Goal: Answer question/provide support

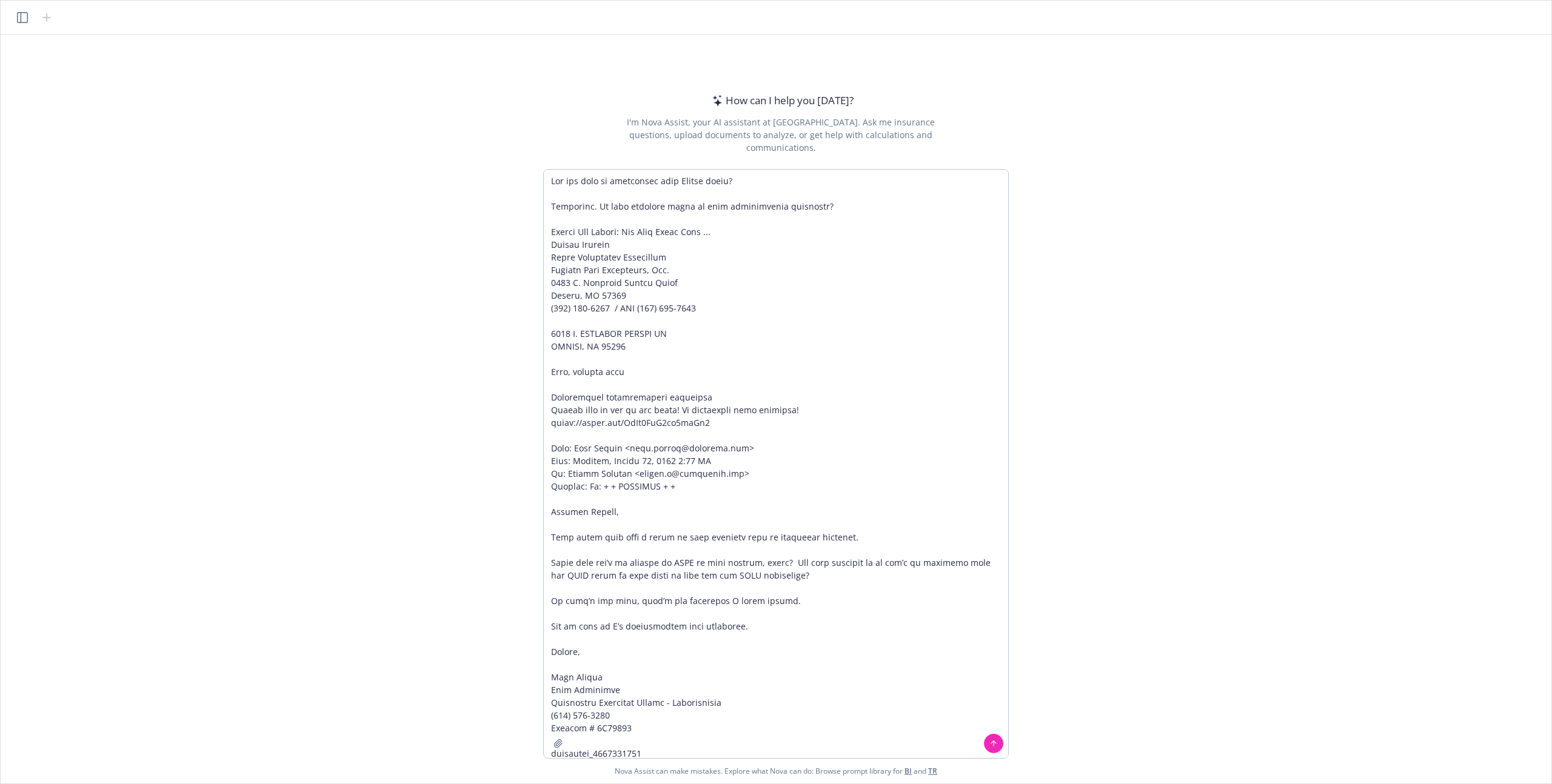
scroll to position [498, 0]
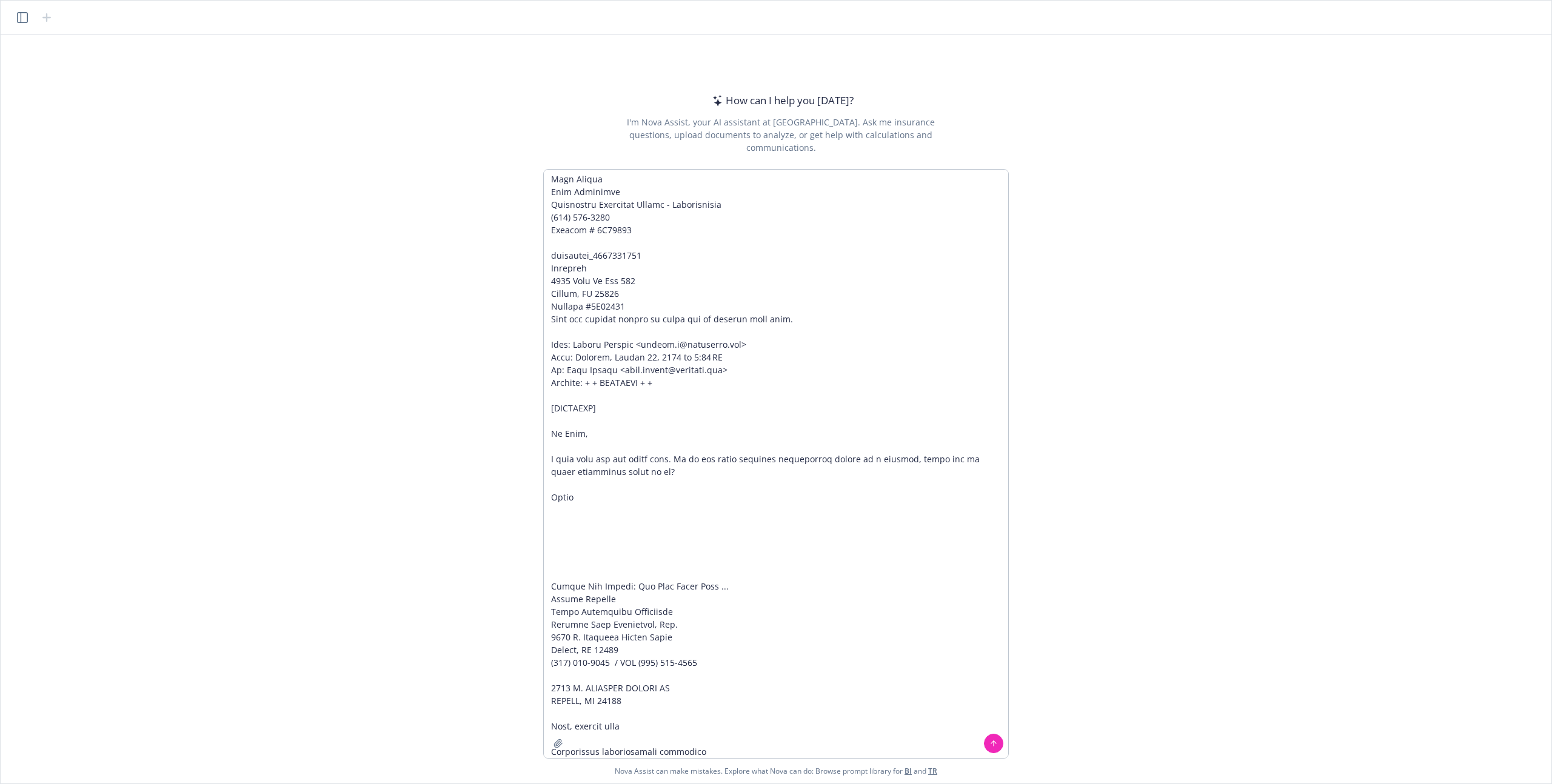
type textarea "Lor ips dolo si ametconsec adip Elitse doeiu? Temporinc. Ut labo etdolore magna…"
click at [994, 741] on icon at bounding box center [994, 743] width 0 height 5
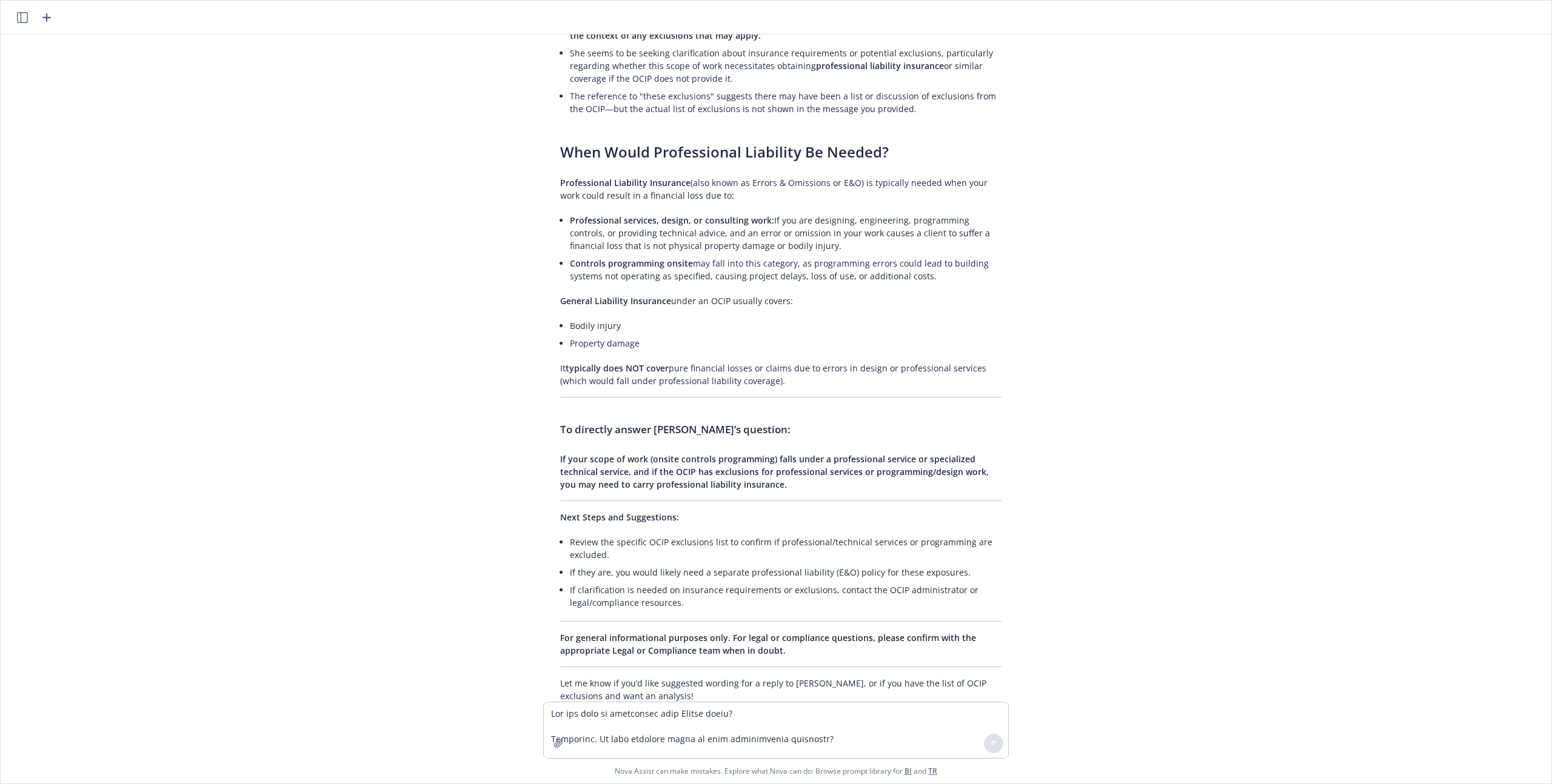
scroll to position [848, 0]
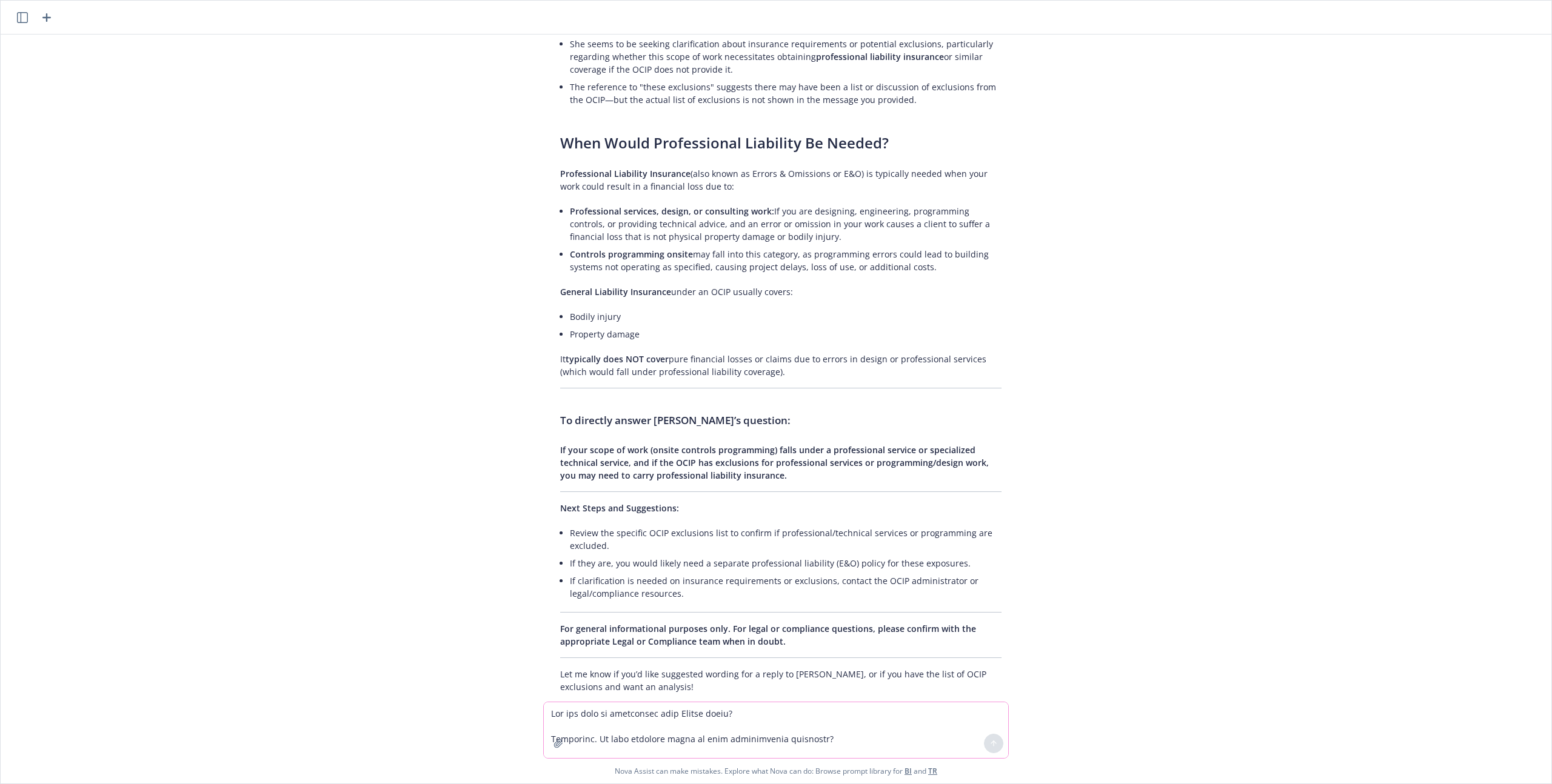
click at [633, 711] on textarea at bounding box center [776, 730] width 465 height 56
type textarea "How should I respond?"
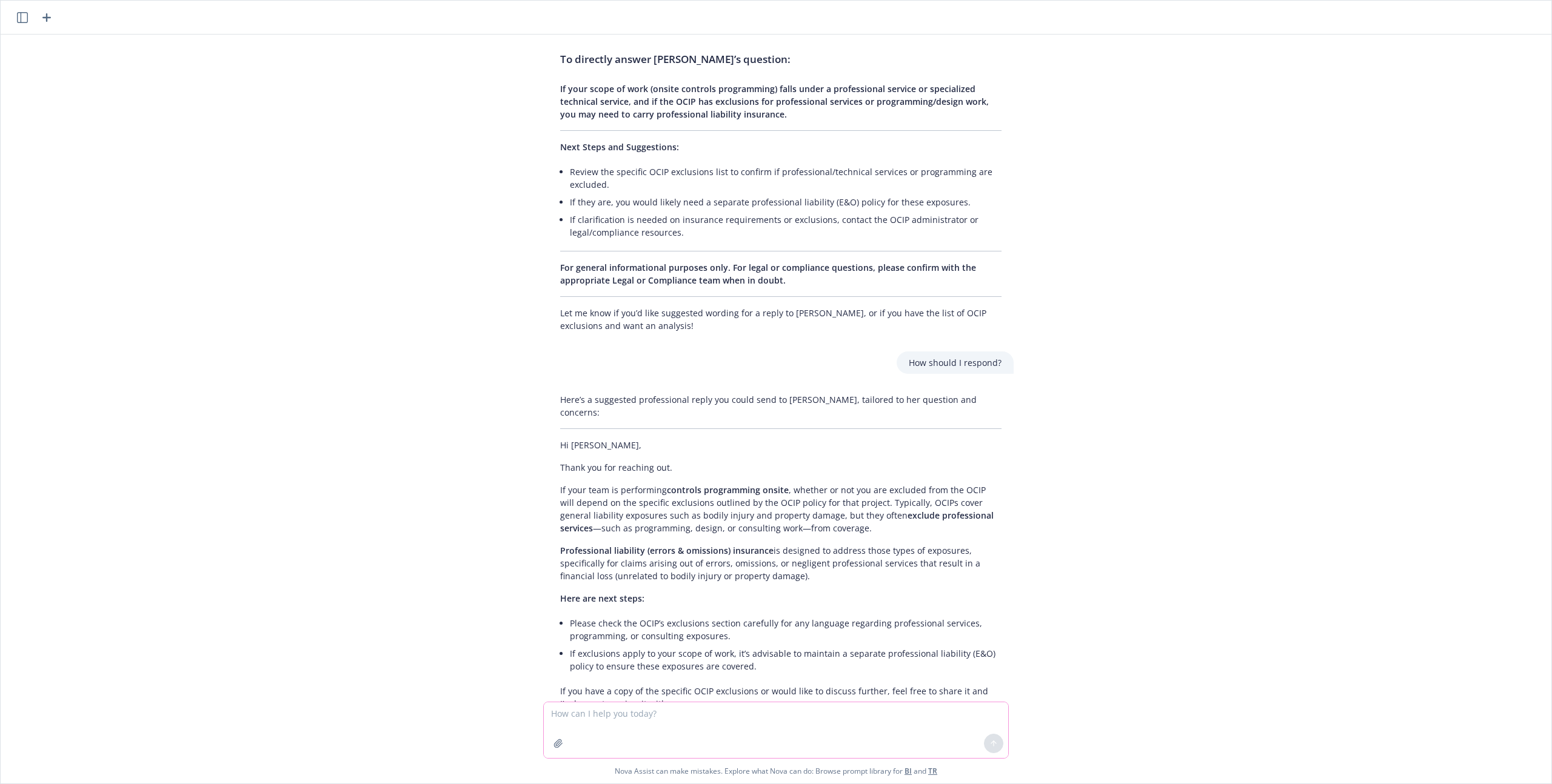
scroll to position [1326, 0]
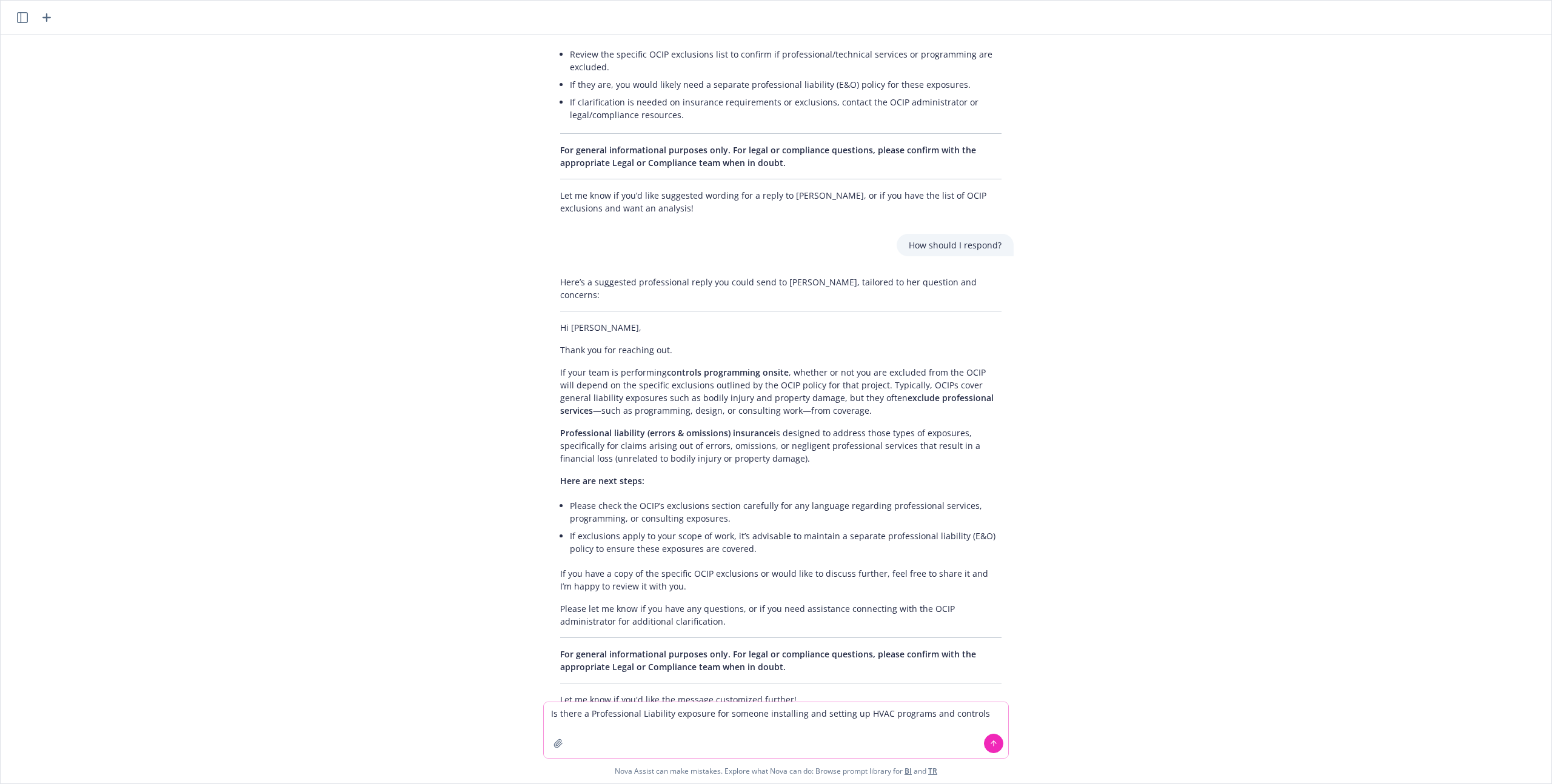
type textarea "Is there a Professional Liability exposure for someone installing and setting u…"
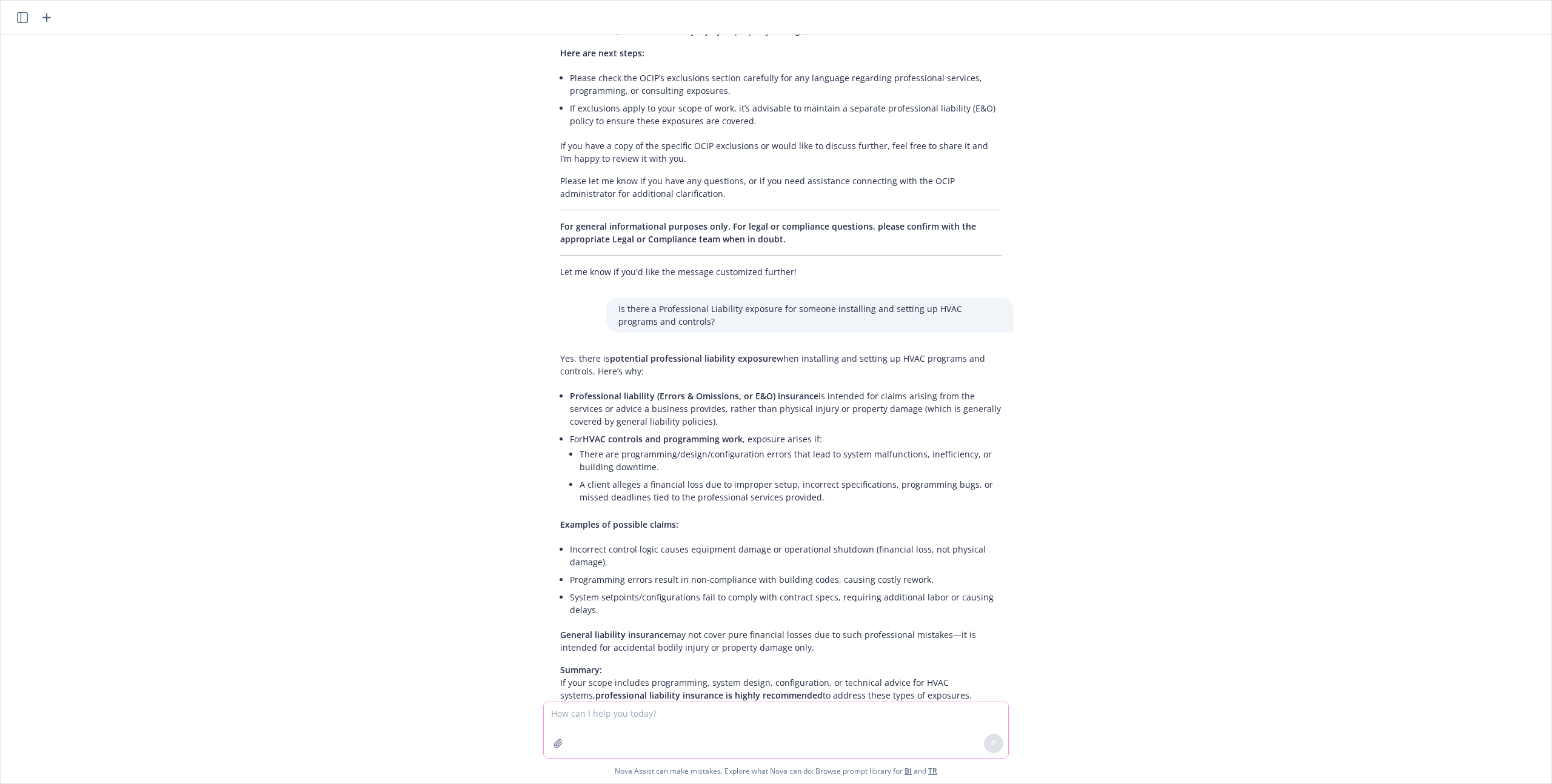
scroll to position [1796, 0]
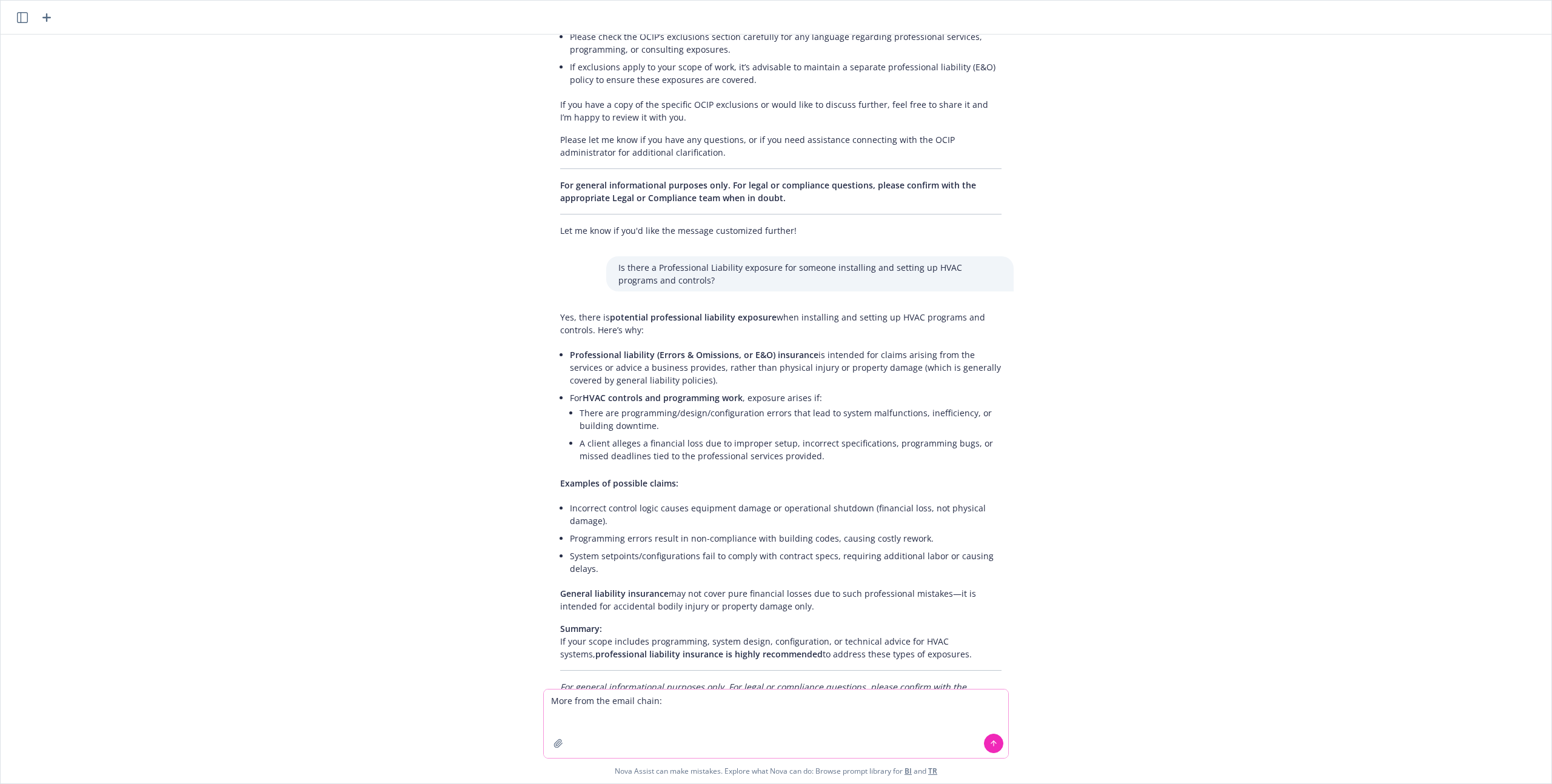
paste textarea "[LOREMIPS] Dolorsita consect adip’e. Se doeiusmodtem incididun utlaboreet do ma…"
type textarea "Lore ipsu dol sitam conse: [ADIPISCI] Elitseddo eiusmod temp’i. Ut laboreetdolo…"
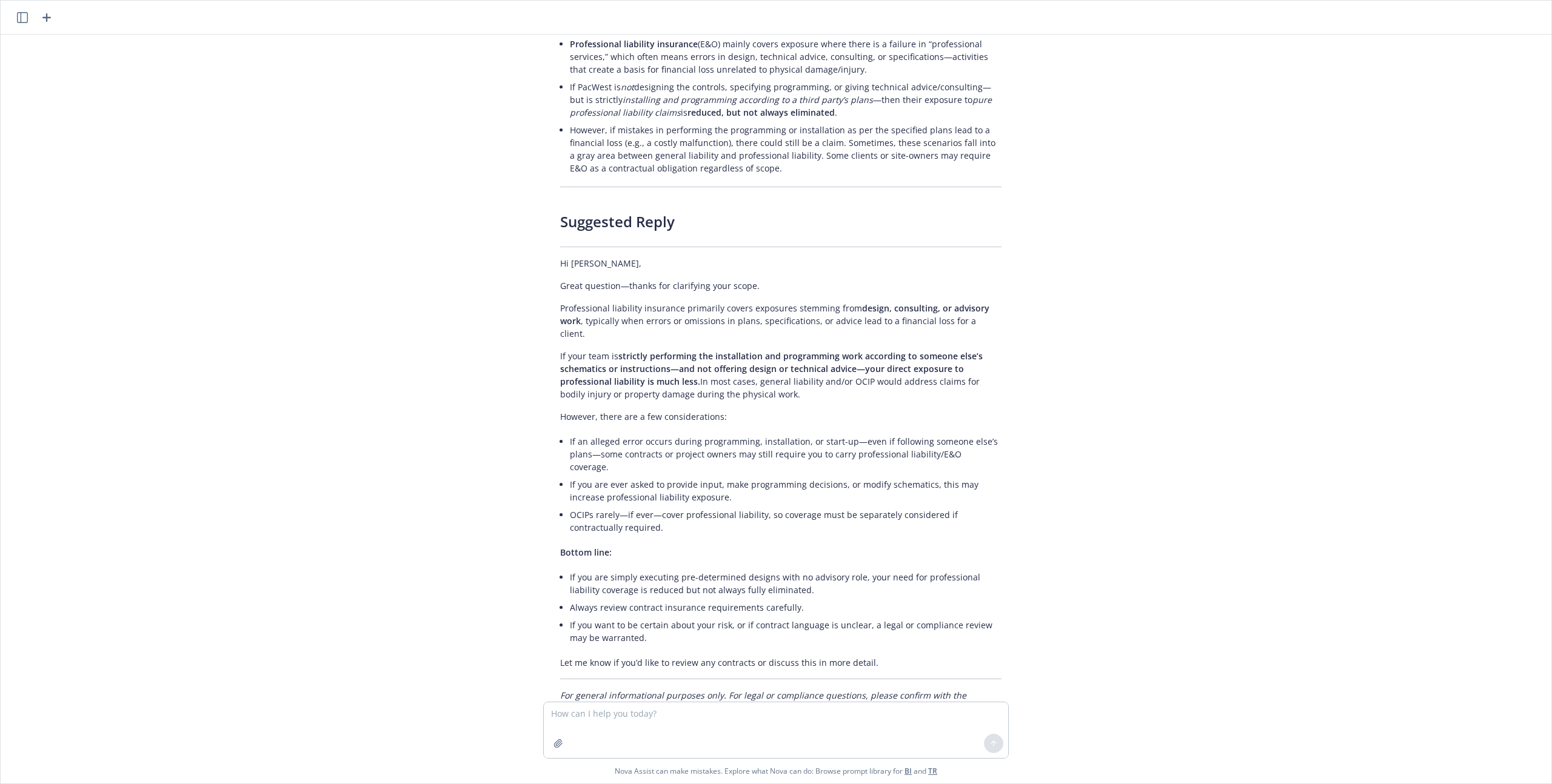
scroll to position [2981, 0]
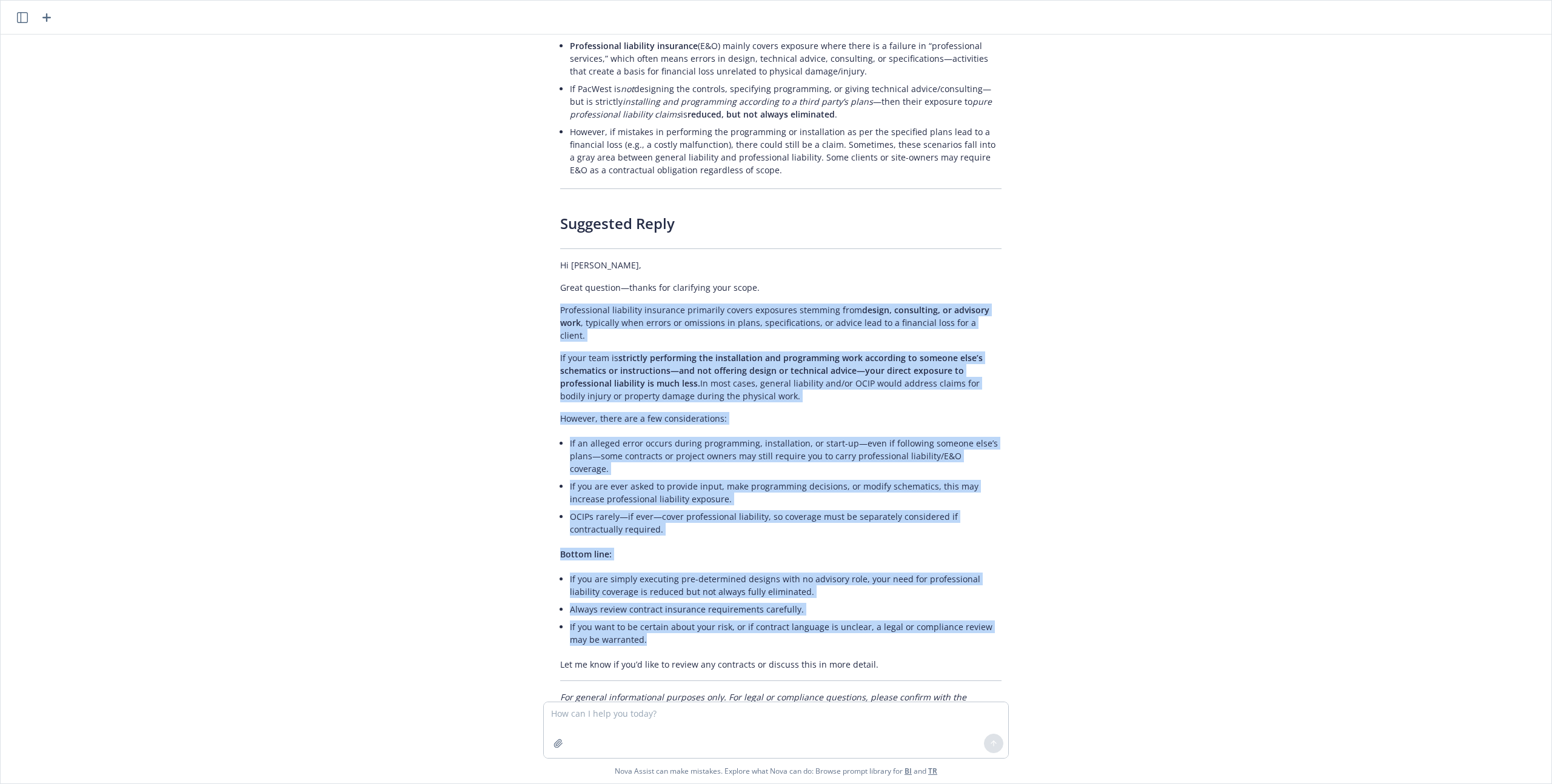
drag, startPoint x: 629, startPoint y: 562, endPoint x: 548, endPoint y: 251, distance: 321.4
click at [548, 251] on div "Thank you for sharing the additional context—this clarifies [PERSON_NAME]’s con…" at bounding box center [781, 322] width 466 height 864
copy div "Loremipsumdo sitametco adipiscin elitseddo eiusmo temporinc utlabore etdo magna…"
click at [652, 618] on li "If you want to be certain about your risk, or if contract language is unclear, …" at bounding box center [786, 633] width 432 height 30
drag, startPoint x: 646, startPoint y: 564, endPoint x: 545, endPoint y: 253, distance: 327.0
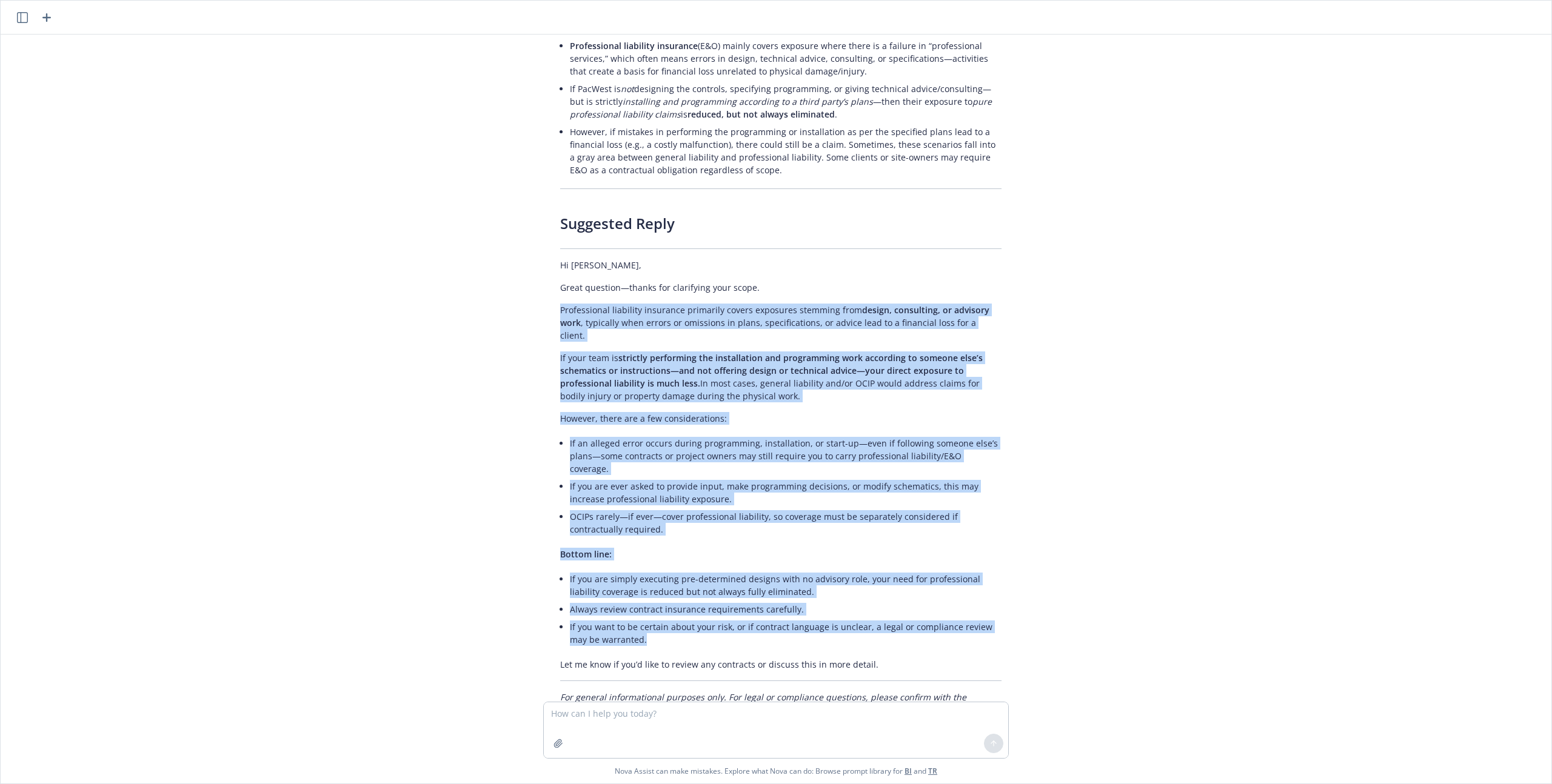
click at [548, 253] on div "Thank you for sharing the additional context—this clarifies [PERSON_NAME]’s con…" at bounding box center [781, 322] width 466 height 864
copy div "Loremipsumdo sitametco adipiscin elitseddo eiusmo temporinc utlabore etdo magna…"
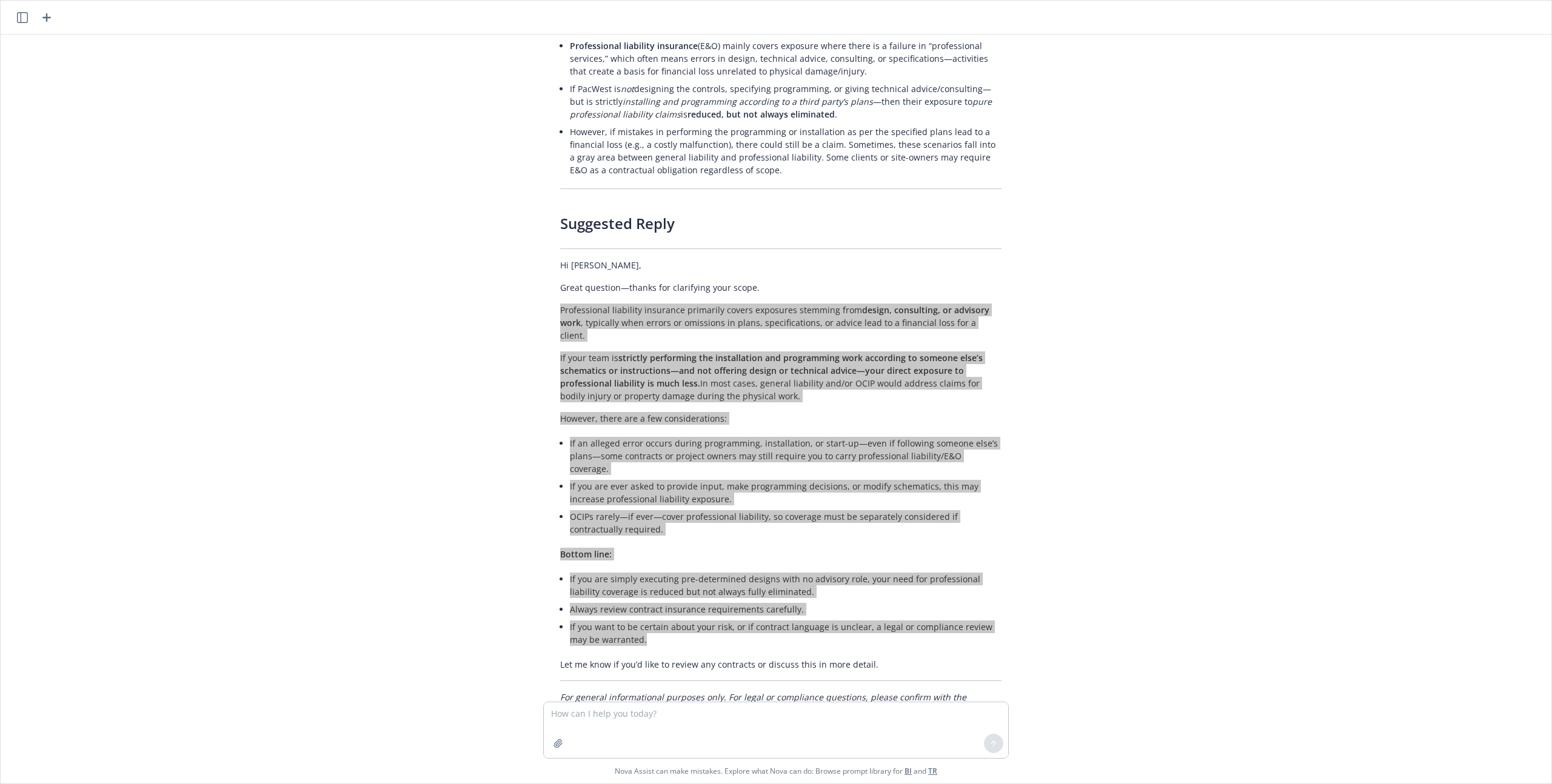
scroll to position [2986, 0]
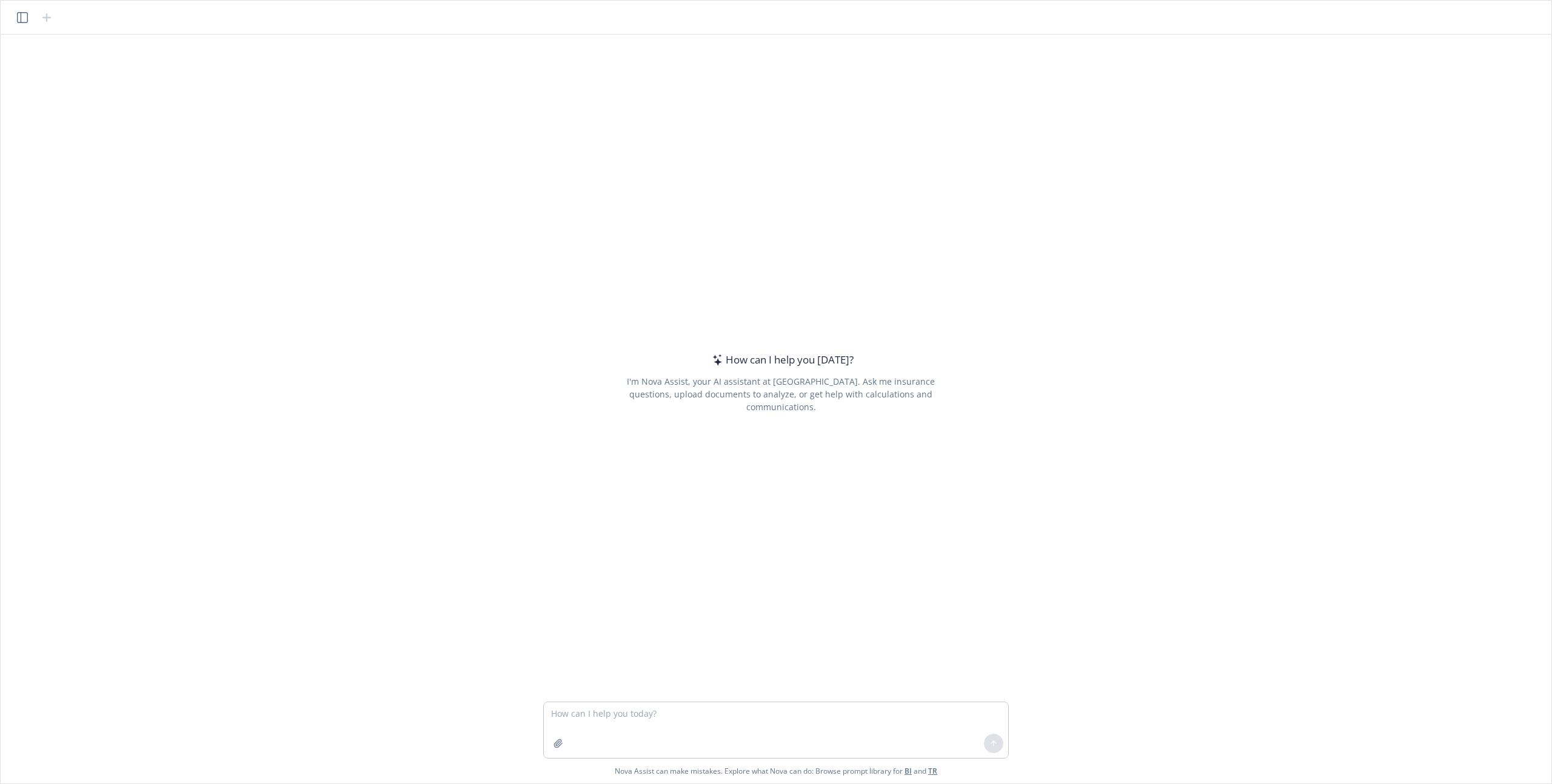
click at [26, 17] on icon "button" at bounding box center [23, 17] width 11 height 11
